Goal: Task Accomplishment & Management: Use online tool/utility

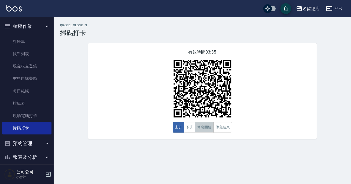
click at [205, 131] on button "休息開始" at bounding box center [204, 127] width 19 height 10
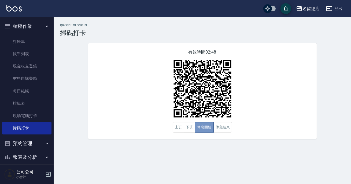
drag, startPoint x: 205, startPoint y: 132, endPoint x: 205, endPoint y: 134, distance: 3.0
click at [205, 134] on div "有效時間 02:48 上班 下班 休息開始 休息結束" at bounding box center [202, 91] width 228 height 96
click at [231, 131] on button "休息結束" at bounding box center [222, 127] width 19 height 10
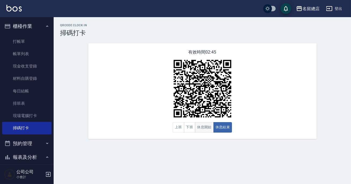
click at [200, 129] on button "休息開始" at bounding box center [204, 127] width 19 height 10
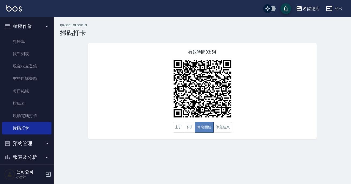
click at [200, 129] on button "休息開始" at bounding box center [204, 127] width 19 height 10
click at [223, 135] on div "有效時間 03:54 上班 下班 休息開始 休息結束" at bounding box center [202, 91] width 228 height 96
click at [218, 119] on img at bounding box center [202, 88] width 67 height 67
click at [215, 125] on button "休息結束" at bounding box center [222, 127] width 19 height 10
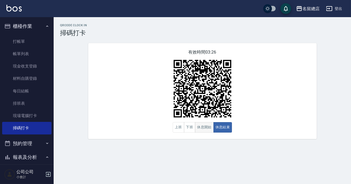
click at [207, 129] on button "休息開始" at bounding box center [204, 127] width 19 height 10
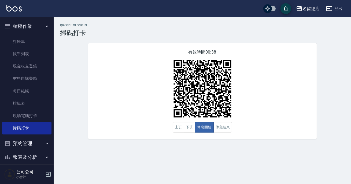
drag, startPoint x: 12, startPoint y: 2, endPoint x: 249, endPoint y: 134, distance: 271.7
click at [252, 132] on div "有效時間 00:38 上班 下班 休息開始 休息結束" at bounding box center [202, 91] width 228 height 96
click at [225, 128] on button "休息結束" at bounding box center [222, 127] width 19 height 10
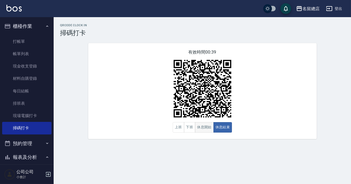
click at [205, 129] on button "休息開始" at bounding box center [204, 127] width 19 height 10
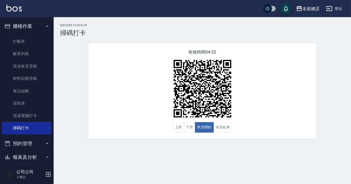
click at [258, 118] on div "有效時間 04:52 上班 下班 休息開始 休息結束" at bounding box center [202, 91] width 228 height 96
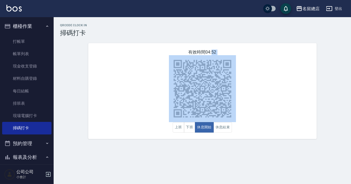
drag, startPoint x: 258, startPoint y: 118, endPoint x: 263, endPoint y: 107, distance: 11.5
click at [258, 117] on div "有效時間 04:52 上班 下班 休息開始 休息結束" at bounding box center [202, 91] width 228 height 96
click at [220, 125] on button "休息結束" at bounding box center [222, 127] width 19 height 10
click at [265, 114] on div "有效時間 04:49 上班 下班 休息開始 休息結束" at bounding box center [202, 91] width 228 height 96
drag, startPoint x: 204, startPoint y: 55, endPoint x: 207, endPoint y: 57, distance: 3.4
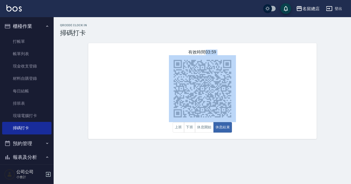
click at [205, 57] on div "有效時間 03:59 上班 下班 休息開始 休息結束" at bounding box center [202, 91] width 228 height 96
click at [263, 125] on div "有效時間 03:58 上班 下班 休息開始 休息結束" at bounding box center [202, 91] width 228 height 96
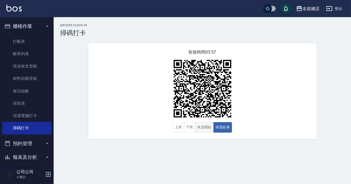
click at [207, 126] on button "休息開始" at bounding box center [204, 127] width 19 height 10
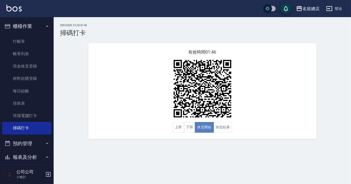
click at [207, 128] on button "休息開始" at bounding box center [204, 127] width 19 height 10
click at [221, 130] on button "休息結束" at bounding box center [222, 127] width 19 height 10
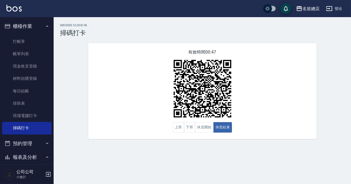
click at [157, 62] on div "有效時間 00:47 上班 下班 休息開始 休息結束" at bounding box center [202, 91] width 228 height 96
click at [205, 132] on button "休息開始" at bounding box center [204, 127] width 19 height 10
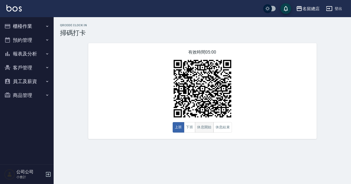
click at [200, 130] on button "休息開始" at bounding box center [204, 127] width 19 height 10
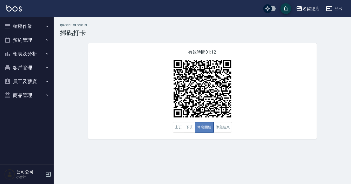
drag, startPoint x: 199, startPoint y: 130, endPoint x: 210, endPoint y: 128, distance: 11.4
click at [206, 130] on button "休息開始" at bounding box center [204, 127] width 19 height 10
click at [216, 127] on button "休息結束" at bounding box center [222, 127] width 19 height 10
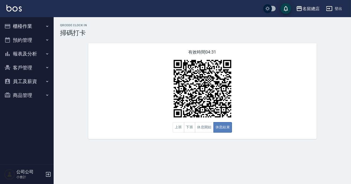
click at [215, 127] on button "休息結束" at bounding box center [222, 127] width 19 height 10
click at [204, 126] on button "休息開始" at bounding box center [204, 127] width 19 height 10
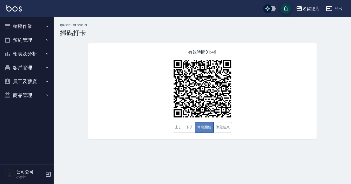
drag, startPoint x: 204, startPoint y: 126, endPoint x: 208, endPoint y: 129, distance: 4.6
click at [206, 129] on button "休息開始" at bounding box center [204, 127] width 19 height 10
click at [224, 133] on div "有效時間 01:46 上班 下班 休息開始 休息結束" at bounding box center [202, 91] width 228 height 96
click at [230, 128] on button "休息結束" at bounding box center [222, 127] width 19 height 10
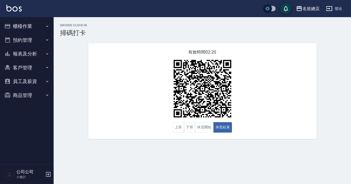
drag, startPoint x: 243, startPoint y: 126, endPoint x: 252, endPoint y: 129, distance: 10.1
click at [252, 129] on div "有效時間 02:20 上班 下班 休息開始 休息結束" at bounding box center [202, 91] width 228 height 96
click at [204, 122] on img at bounding box center [202, 88] width 67 height 67
click at [204, 126] on button "休息開始" at bounding box center [204, 127] width 19 height 10
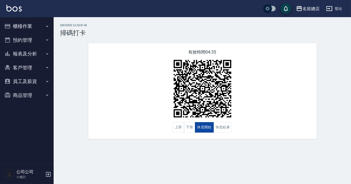
drag, startPoint x: 203, startPoint y: 125, endPoint x: 206, endPoint y: 130, distance: 5.8
click at [204, 128] on button "休息開始" at bounding box center [204, 127] width 19 height 10
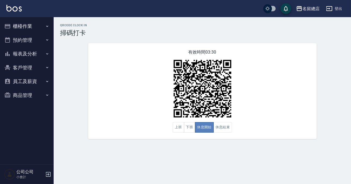
drag, startPoint x: 212, startPoint y: 127, endPoint x: 207, endPoint y: 130, distance: 5.4
click at [207, 130] on button "休息開始" at bounding box center [204, 127] width 19 height 10
click at [191, 126] on button "下班" at bounding box center [190, 127] width 12 height 10
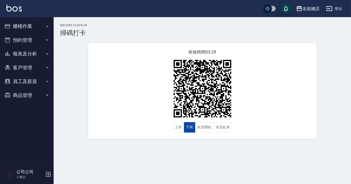
click at [191, 126] on button "下班" at bounding box center [190, 127] width 12 height 10
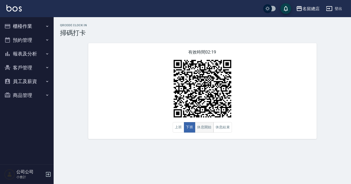
click at [195, 126] on button "休息開始" at bounding box center [204, 127] width 19 height 10
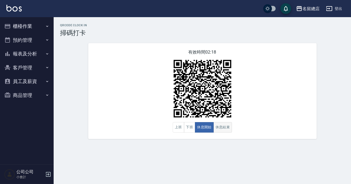
click at [224, 125] on button "休息結束" at bounding box center [222, 127] width 19 height 10
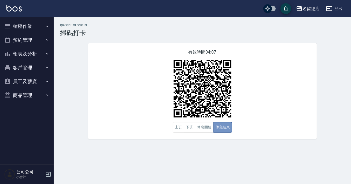
drag, startPoint x: 224, startPoint y: 125, endPoint x: 205, endPoint y: 138, distance: 22.7
click at [219, 131] on button "休息結束" at bounding box center [222, 127] width 19 height 10
click at [202, 125] on button "休息開始" at bounding box center [204, 127] width 19 height 10
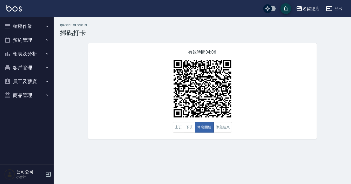
click at [254, 114] on div "有效時間 04:06 上班 下班 休息開始 休息結束" at bounding box center [202, 91] width 228 height 96
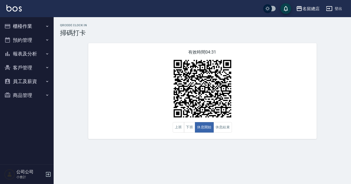
drag, startPoint x: 254, startPoint y: 114, endPoint x: 250, endPoint y: 118, distance: 6.1
click at [254, 117] on div "有效時間 04:31 上班 下班 休息開始 休息結束" at bounding box center [202, 91] width 228 height 96
click at [224, 132] on button "休息結束" at bounding box center [222, 127] width 19 height 10
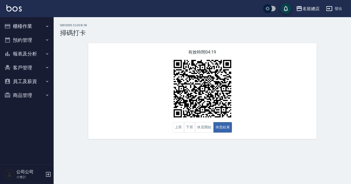
click at [211, 134] on div "有效時間 04:19 上班 下班 休息開始 休息結束" at bounding box center [202, 91] width 228 height 96
click at [199, 126] on button "休息開始" at bounding box center [204, 127] width 19 height 10
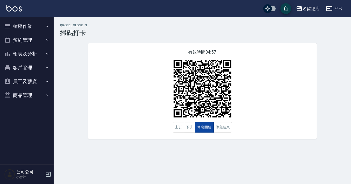
drag, startPoint x: 199, startPoint y: 126, endPoint x: 198, endPoint y: 129, distance: 3.3
click at [198, 129] on button "休息開始" at bounding box center [204, 127] width 19 height 10
click at [219, 128] on button "休息結束" at bounding box center [222, 127] width 19 height 10
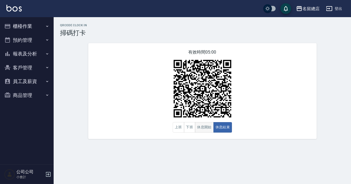
click at [197, 123] on button "休息開始" at bounding box center [204, 127] width 19 height 10
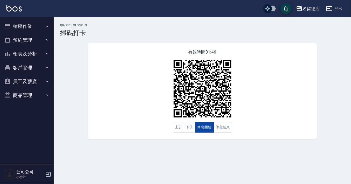
click at [197, 123] on button "休息開始" at bounding box center [204, 127] width 19 height 10
click at [203, 123] on button "休息開始" at bounding box center [204, 127] width 19 height 10
click at [236, 126] on div "有效時間 01:45 上班 下班 休息開始 休息結束" at bounding box center [202, 91] width 228 height 96
click at [226, 125] on button "休息結束" at bounding box center [222, 127] width 19 height 10
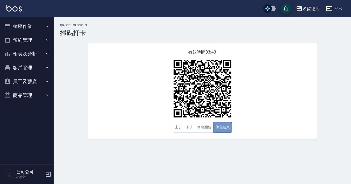
drag, startPoint x: 226, startPoint y: 125, endPoint x: 174, endPoint y: 120, distance: 52.2
click at [200, 124] on div "上班 下班 休息開始 休息結束" at bounding box center [202, 127] width 59 height 10
click at [188, 128] on button "下班" at bounding box center [190, 127] width 12 height 10
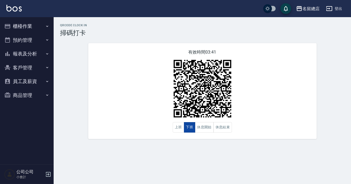
click at [188, 129] on button "下班" at bounding box center [190, 127] width 12 height 10
click at [204, 126] on button "休息開始" at bounding box center [204, 127] width 19 height 10
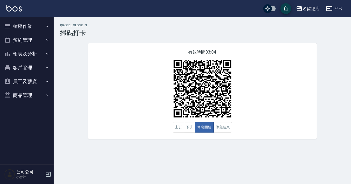
click at [259, 122] on div "有效時間 03:04 上班 下班 休息開始 休息結束" at bounding box center [202, 91] width 228 height 96
drag, startPoint x: 262, startPoint y: 136, endPoint x: 3, endPoint y: 156, distance: 259.8
click at [235, 142] on div "QRcode Clock In 掃碼打卡 有效時間 03:03 上班 下班 休息開始 休息結束" at bounding box center [202, 81] width 297 height 128
drag, startPoint x: 179, startPoint y: 149, endPoint x: 180, endPoint y: 145, distance: 4.7
click at [179, 149] on div "QRcode Clock In 掃碼打卡 有效時間 03:02 上班 下班 休息開始 休息結束" at bounding box center [175, 92] width 351 height 184
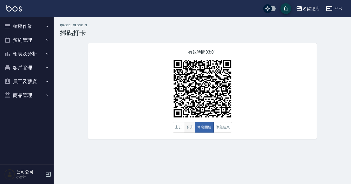
click at [189, 129] on button "下班" at bounding box center [190, 127] width 12 height 10
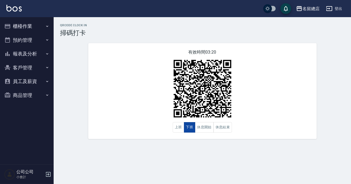
click at [190, 129] on button "下班" at bounding box center [190, 127] width 12 height 10
click at [222, 124] on button "休息結束" at bounding box center [222, 127] width 19 height 10
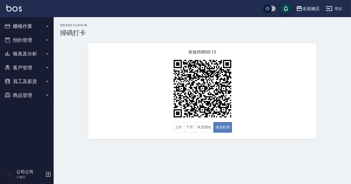
click at [222, 124] on button "休息結束" at bounding box center [222, 127] width 19 height 10
drag, startPoint x: 192, startPoint y: 123, endPoint x: 189, endPoint y: 116, distance: 7.1
click at [192, 123] on button "下班" at bounding box center [190, 127] width 12 height 10
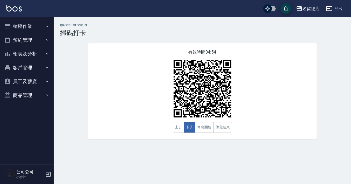
drag, startPoint x: 27, startPoint y: 51, endPoint x: 27, endPoint y: 56, distance: 4.3
click at [28, 54] on button "報表及分析" at bounding box center [26, 54] width 49 height 14
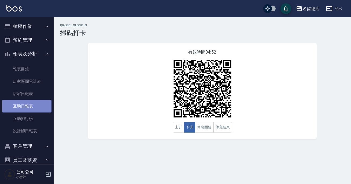
click at [32, 111] on link "互助日報表" at bounding box center [26, 106] width 49 height 12
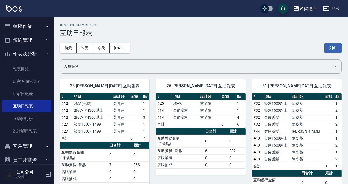
scroll to position [24, 0]
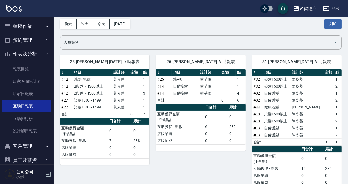
click at [45, 25] on icon "button" at bounding box center [47, 26] width 4 height 4
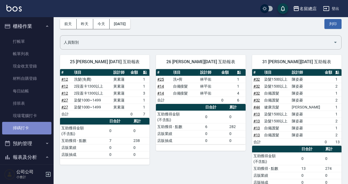
click at [39, 127] on link "掃碼打卡" at bounding box center [26, 128] width 49 height 12
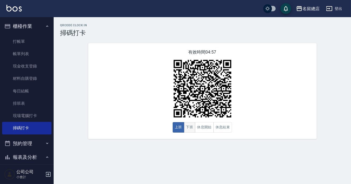
click at [192, 128] on button "下班" at bounding box center [190, 127] width 12 height 10
